Goal: Task Accomplishment & Management: Use online tool/utility

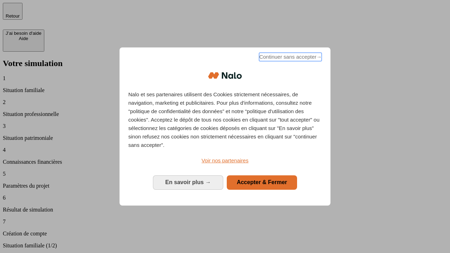
click at [290, 58] on span "Continuer sans accepter →" at bounding box center [290, 57] width 63 height 8
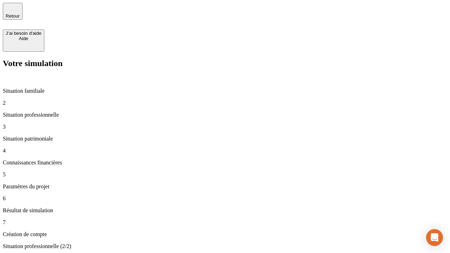
type input "30 000"
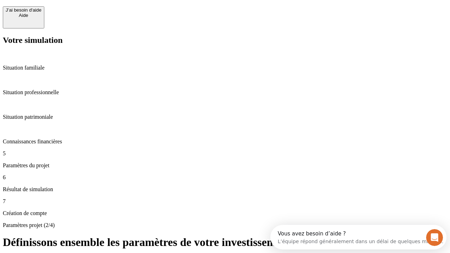
scroll to position [6, 0]
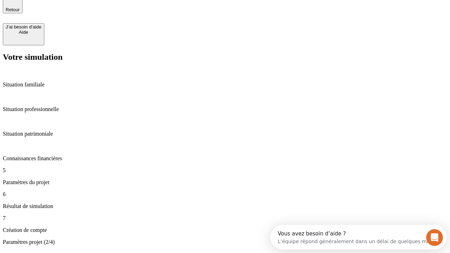
type input "25"
type input "1 000"
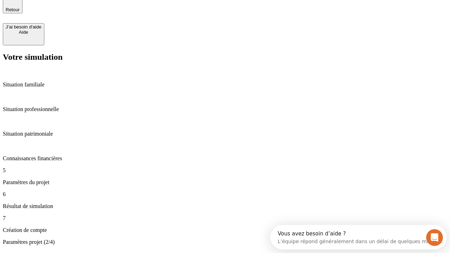
type input "640"
